Goal: Task Accomplishment & Management: Manage account settings

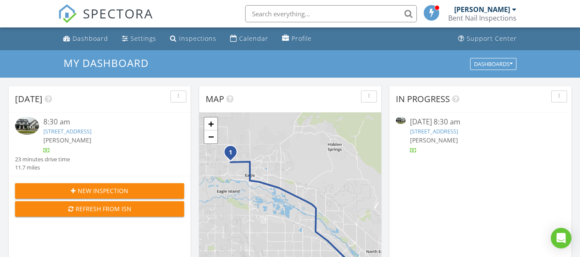
click at [88, 130] on link "1195 N Arrano Farms Ln, Eagle, ID 83616" at bounding box center [67, 132] width 48 height 8
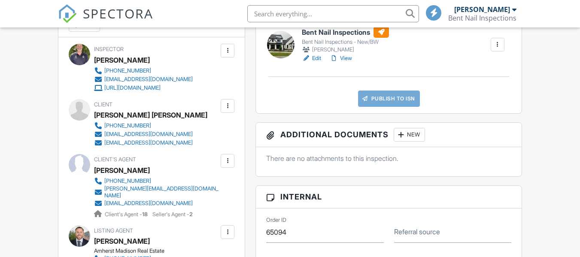
scroll to position [258, 0]
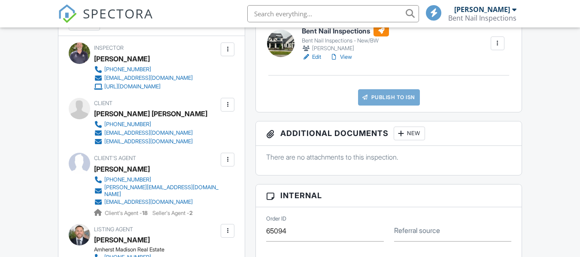
click at [347, 55] on link "View" at bounding box center [341, 57] width 22 height 9
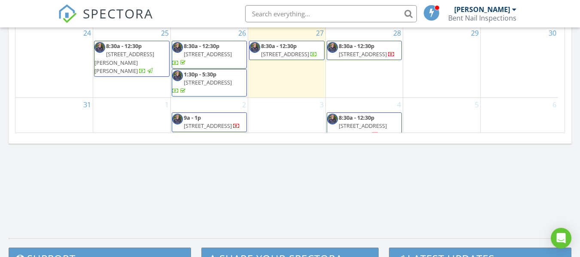
scroll to position [644, 0]
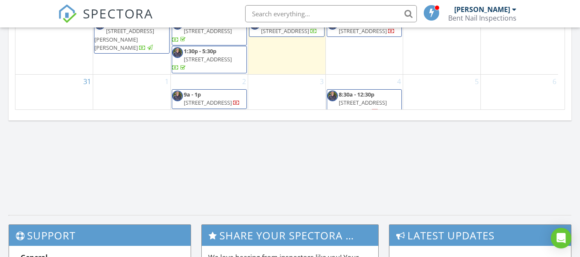
click at [209, 55] on span "4340 E Haystack St #203, Boise 83716" at bounding box center [208, 59] width 48 height 8
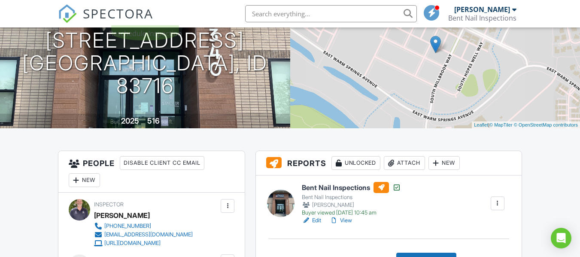
scroll to position [129, 0]
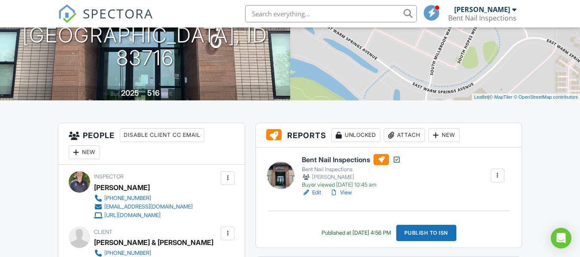
click at [319, 193] on link "Edit" at bounding box center [311, 193] width 19 height 9
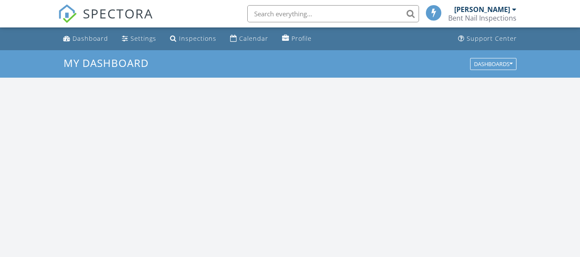
scroll to position [795, 593]
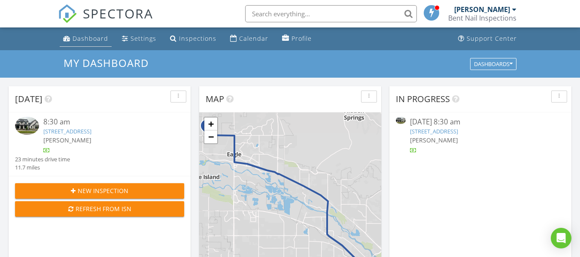
click at [77, 38] on div "Dashboard" at bounding box center [91, 38] width 36 height 8
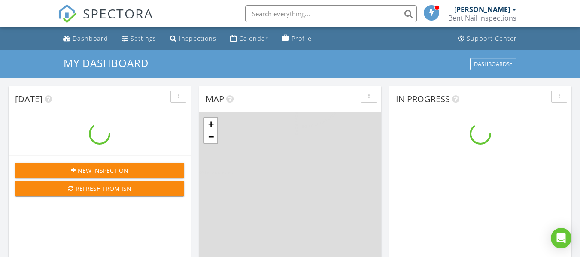
scroll to position [795, 593]
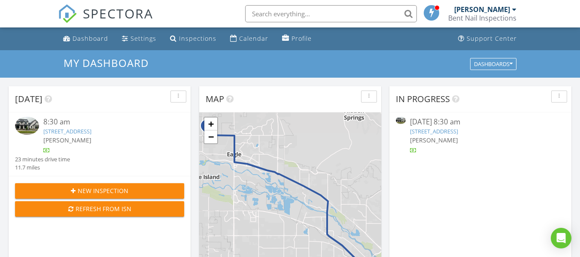
click at [70, 131] on link "[STREET_ADDRESS]" at bounding box center [67, 132] width 48 height 8
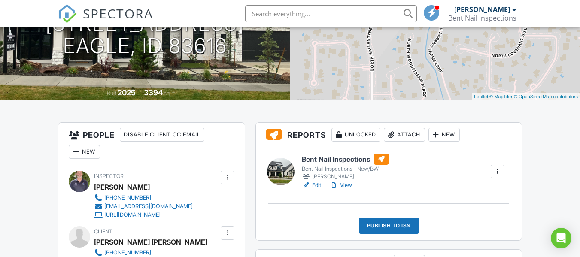
scroll to position [172, 0]
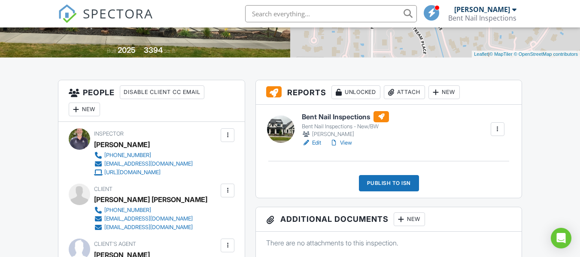
click at [317, 144] on link "Edit" at bounding box center [311, 143] width 19 height 9
